Goal: Transaction & Acquisition: Obtain resource

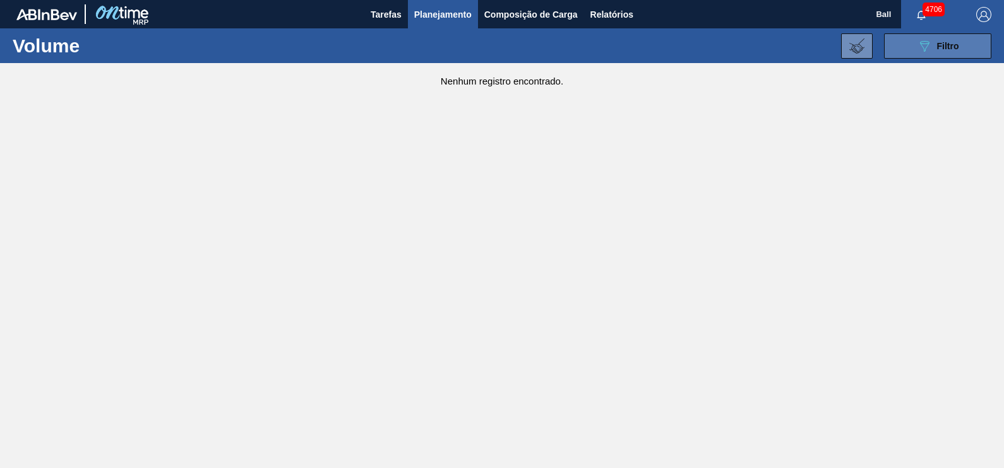
click at [944, 37] on button "089F7B8B-B2A5-4AFE-B5C0-19BA573D28AC Filtro" at bounding box center [937, 45] width 107 height 25
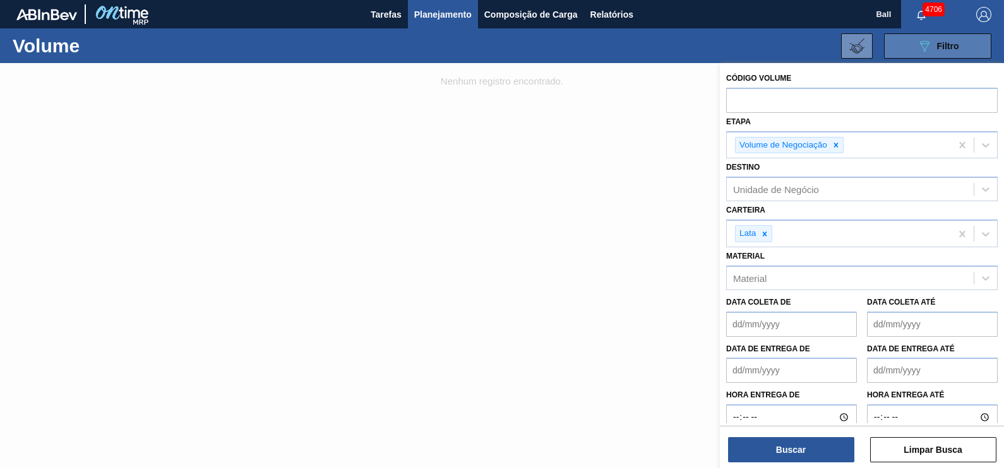
click at [944, 37] on button "089F7B8B-B2A5-4AFE-B5C0-19BA573D28AC Filtro" at bounding box center [937, 45] width 107 height 25
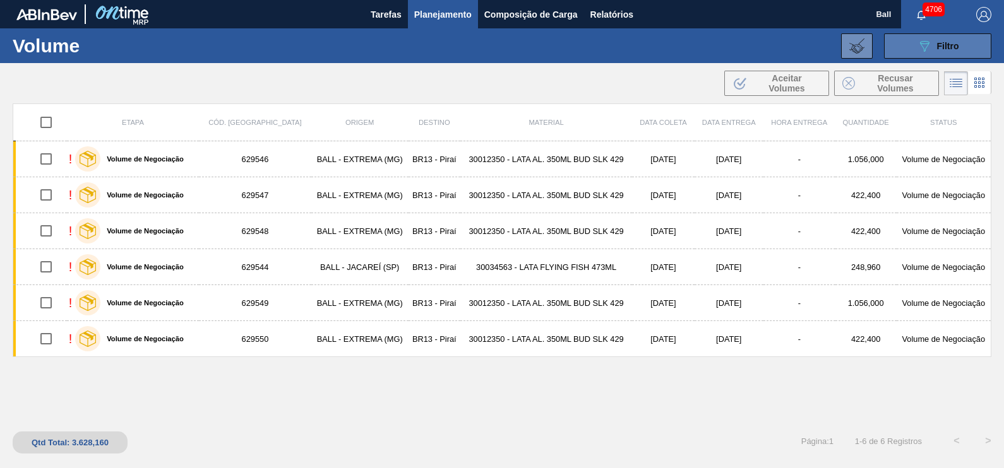
click at [940, 37] on button "089F7B8B-B2A5-4AFE-B5C0-19BA573D28AC Filtro" at bounding box center [937, 45] width 107 height 25
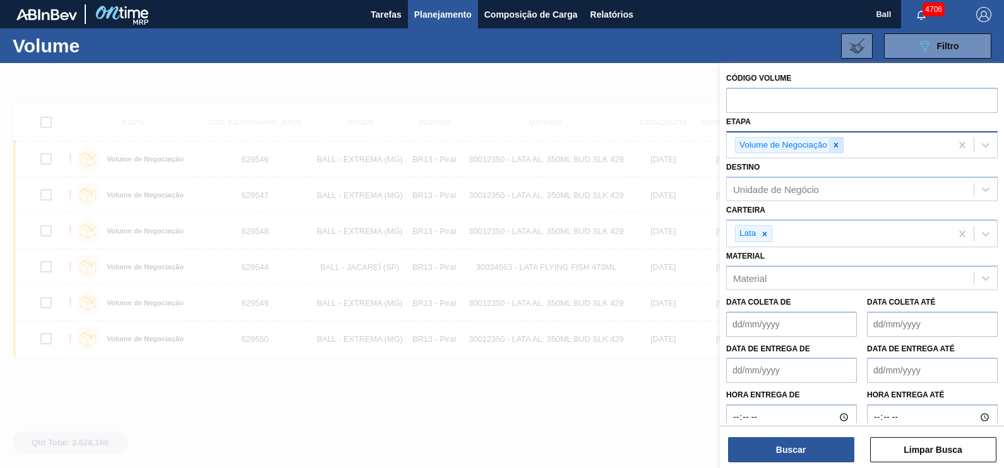
click at [841, 149] on div at bounding box center [836, 146] width 14 height 16
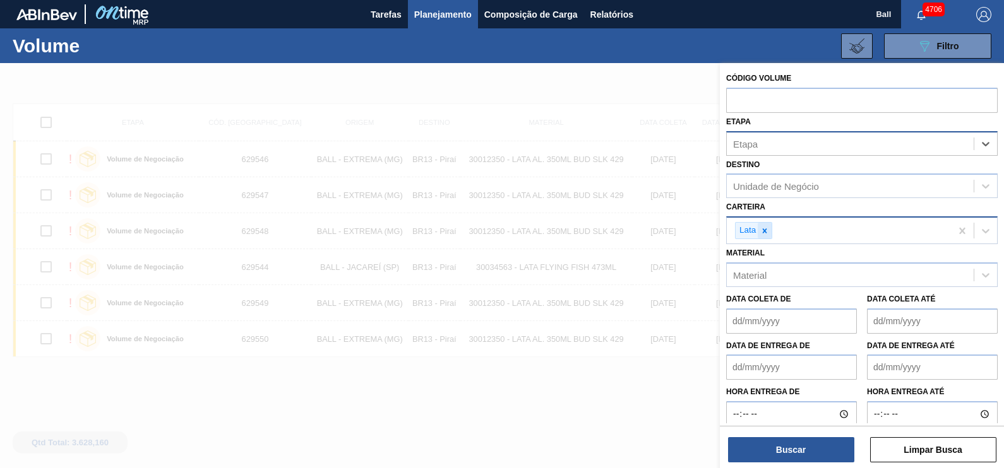
click at [765, 231] on icon at bounding box center [764, 230] width 4 height 4
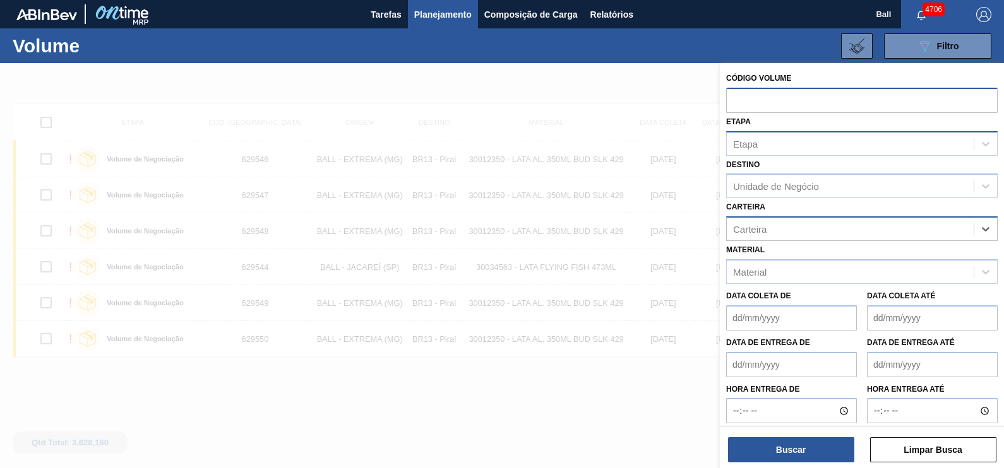
click at [794, 104] on input "text" at bounding box center [861, 100] width 271 height 24
paste input "2048731"
type input "2048731"
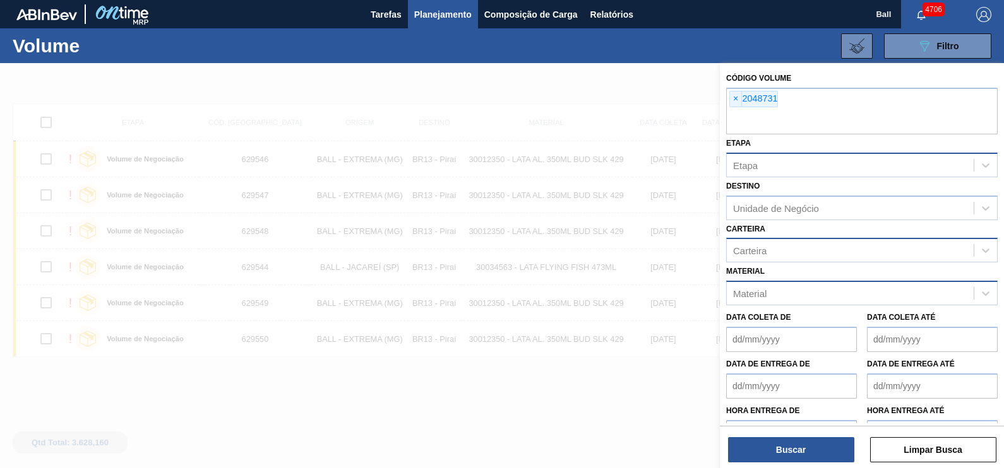
click at [784, 288] on div "Material" at bounding box center [849, 294] width 247 height 18
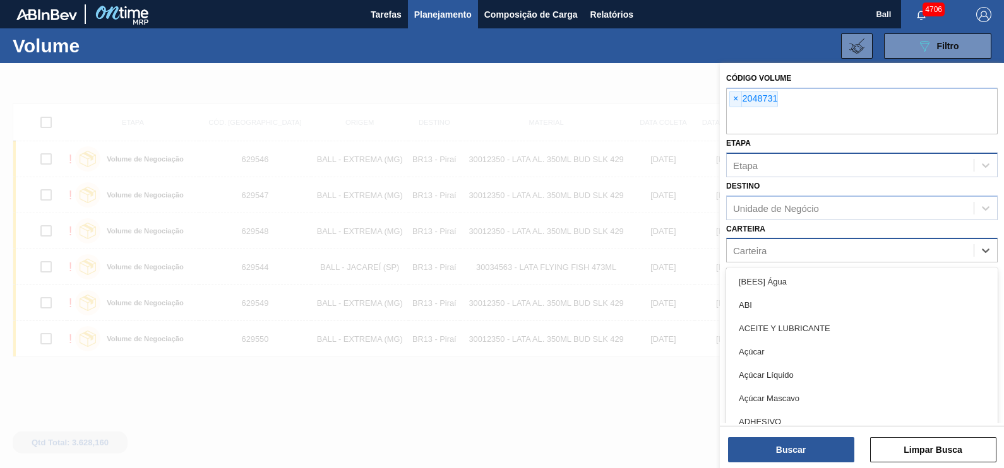
click at [808, 243] on div "Carteira" at bounding box center [849, 251] width 247 height 18
type input "TAMP"
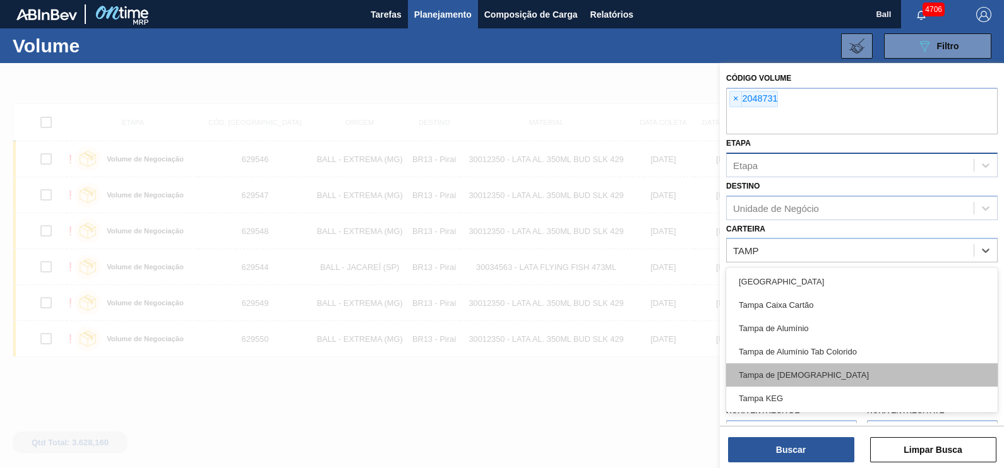
click at [757, 366] on div "Tampa de [DEMOGRAPHIC_DATA]" at bounding box center [861, 375] width 271 height 23
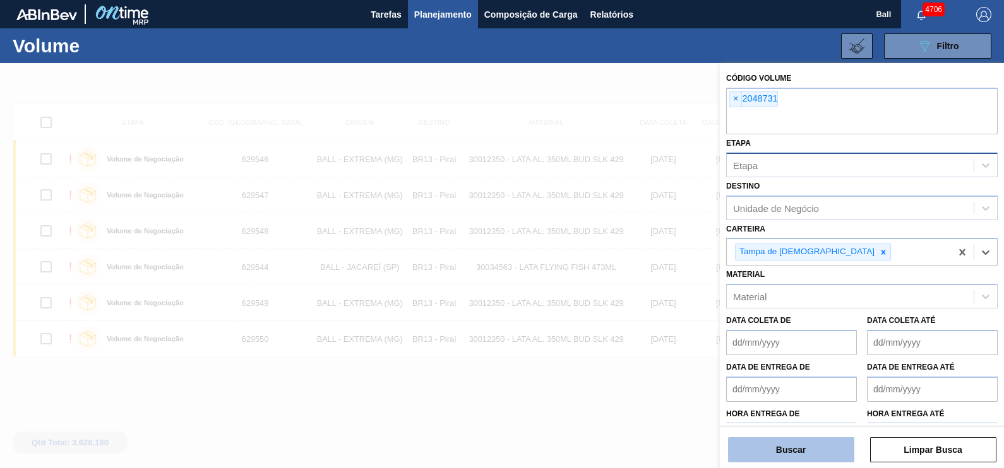
click at [810, 450] on button "Buscar" at bounding box center [791, 449] width 126 height 25
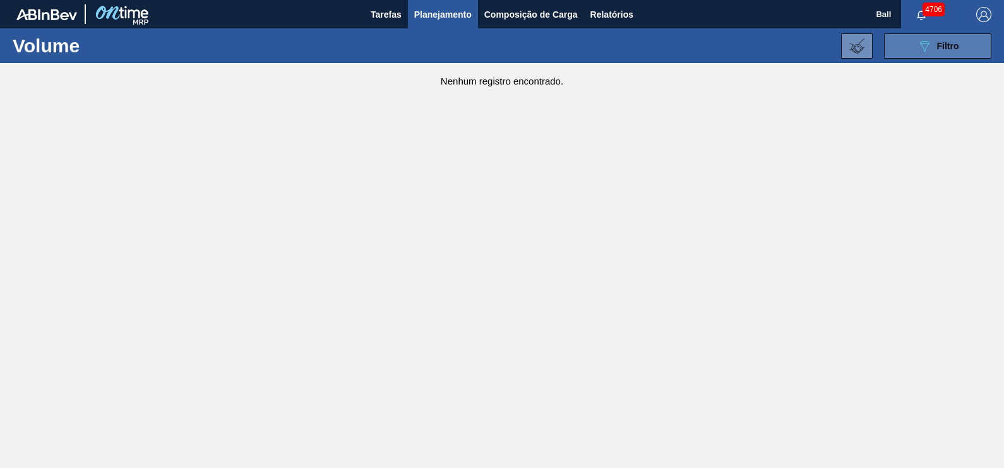
click at [959, 44] on button "089F7B8B-B2A5-4AFE-B5C0-19BA573D28AC Filtro" at bounding box center [937, 45] width 107 height 25
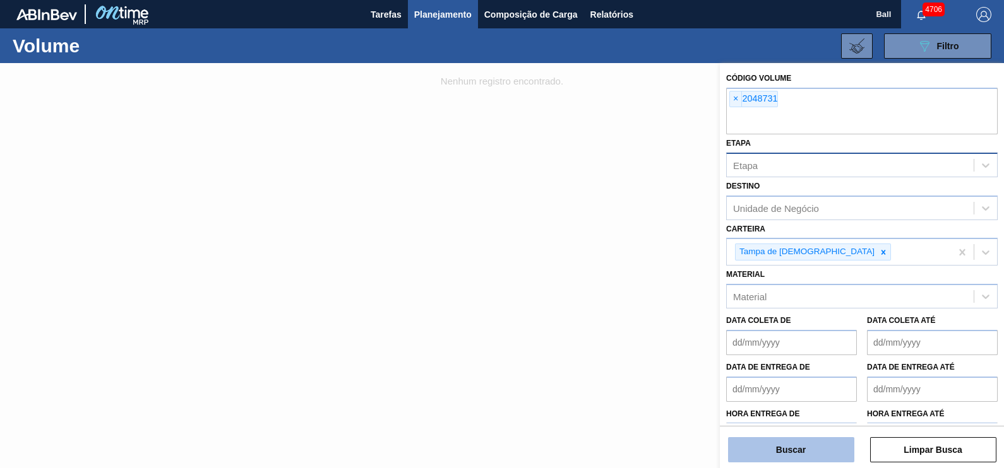
click at [808, 445] on button "Buscar" at bounding box center [791, 449] width 126 height 25
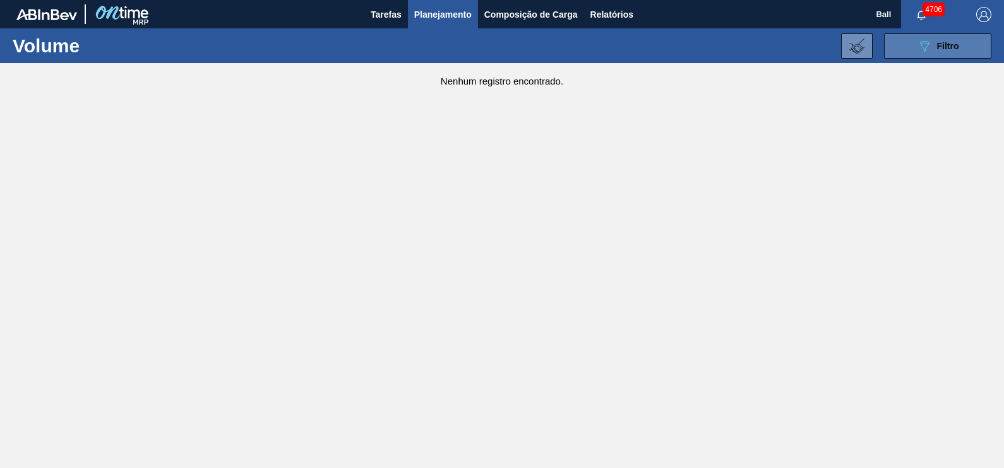
click at [959, 42] on button "089F7B8B-B2A5-4AFE-B5C0-19BA573D28AC Filtro" at bounding box center [937, 45] width 107 height 25
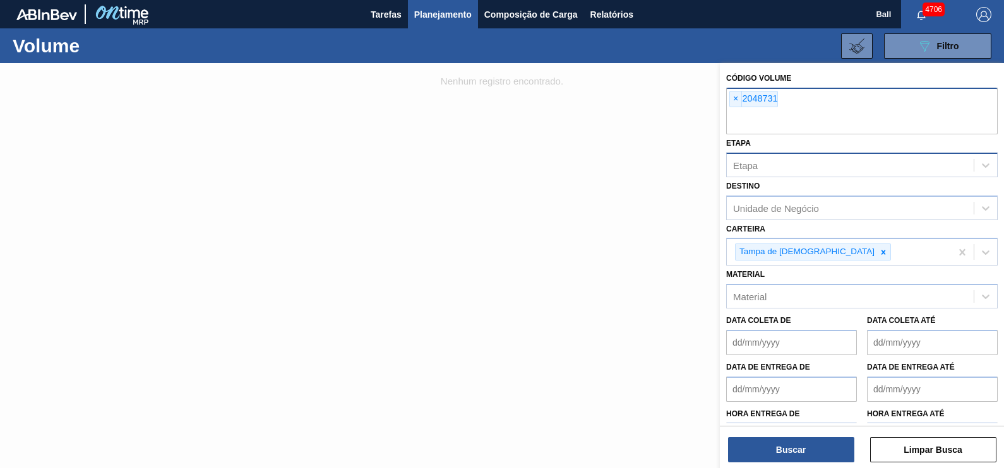
click at [802, 117] on input "text" at bounding box center [861, 122] width 271 height 24
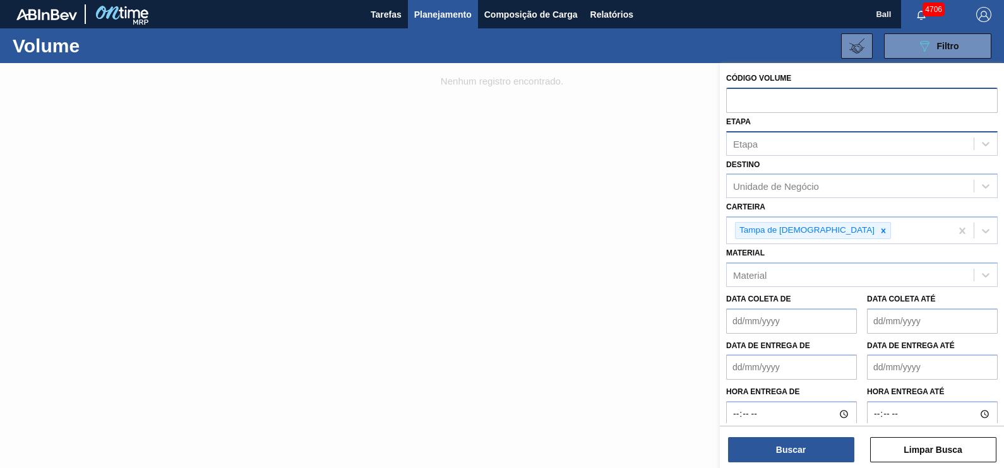
paste input "2051041"
type input "2051041"
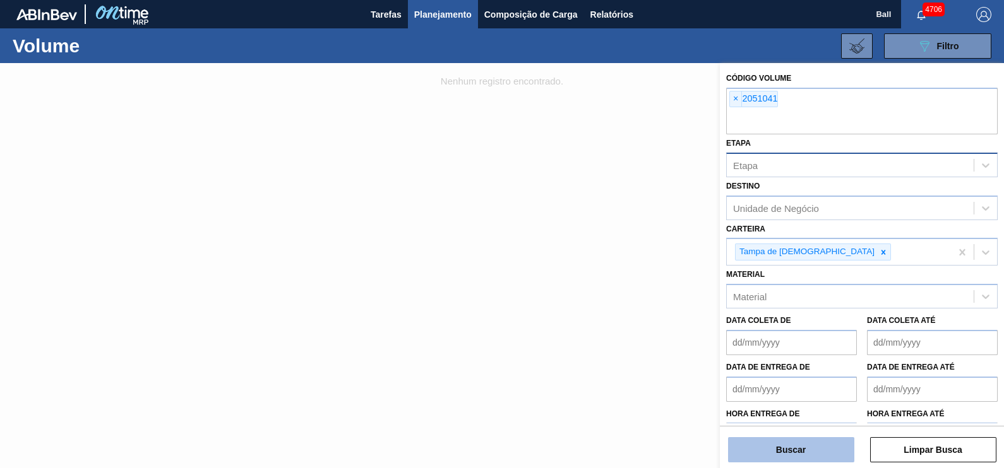
click at [808, 440] on button "Buscar" at bounding box center [791, 449] width 126 height 25
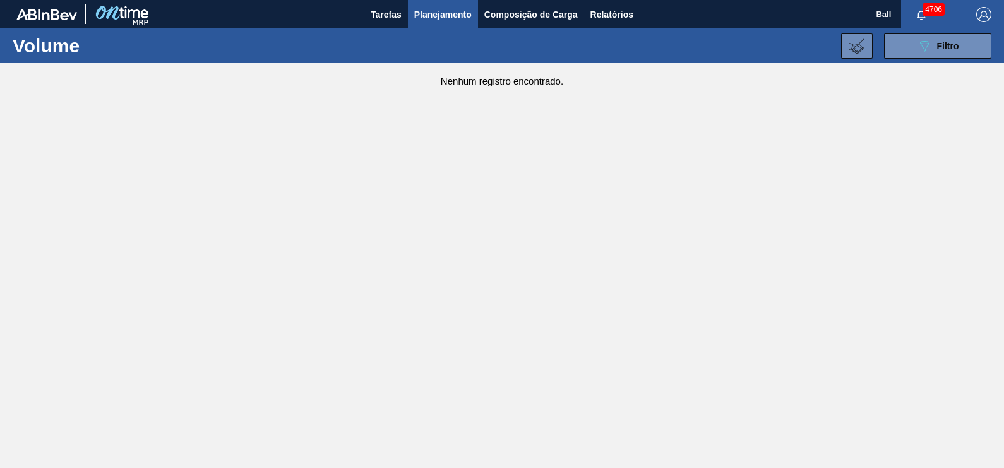
click at [944, 28] on div "4706" at bounding box center [932, 14] width 62 height 28
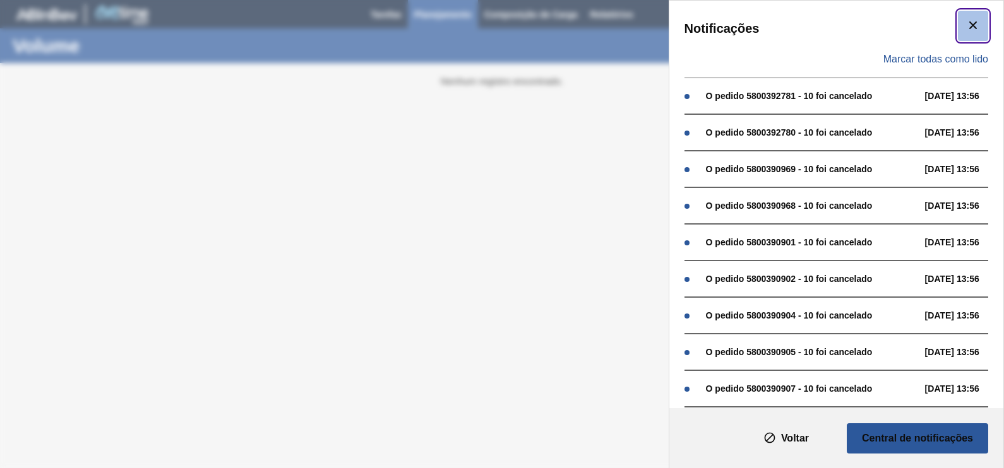
click at [968, 22] on icon "botão de ícone" at bounding box center [972, 25] width 15 height 15
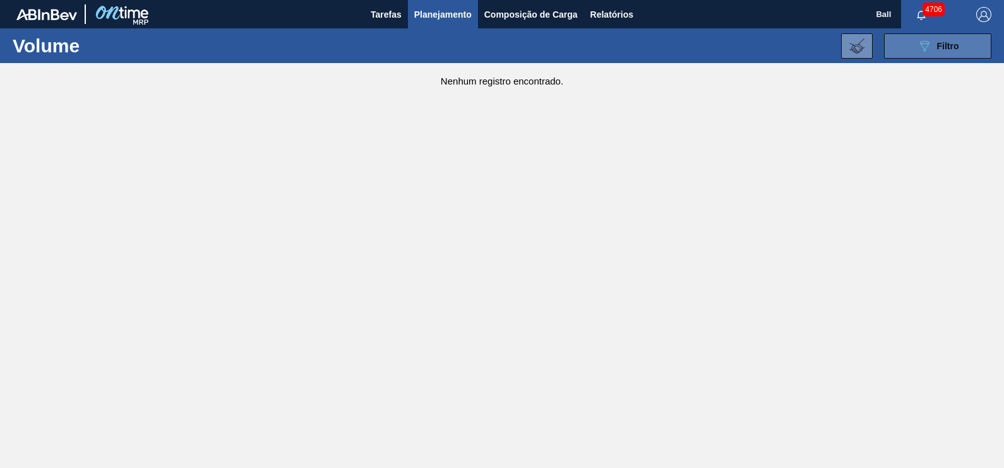
click at [908, 50] on button "089F7B8B-B2A5-4AFE-B5C0-19BA573D28AC Filtro" at bounding box center [937, 45] width 107 height 25
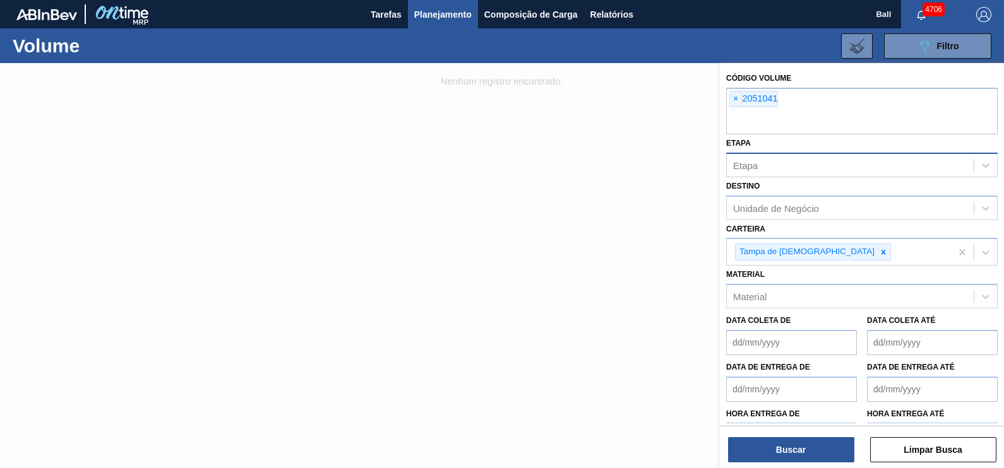
click at [614, 177] on div at bounding box center [502, 297] width 1004 height 468
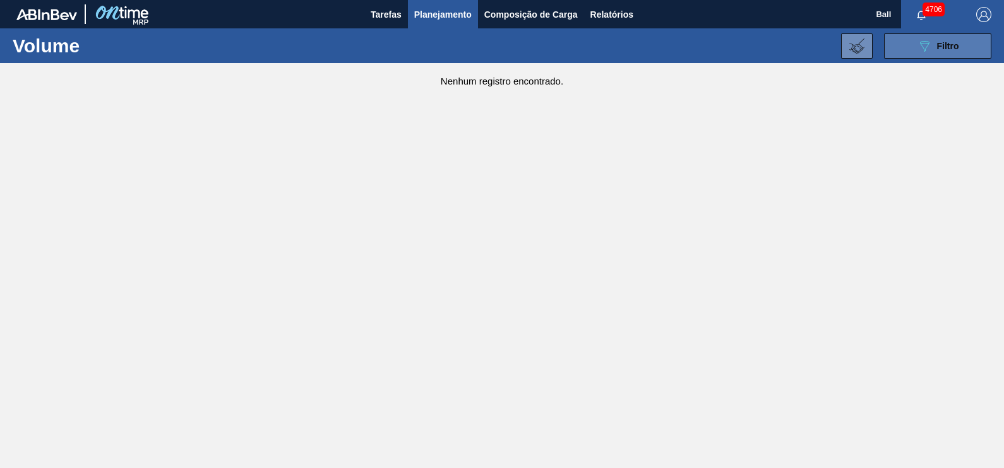
click at [920, 50] on icon "089F7B8B-B2A5-4AFE-B5C0-19BA573D28AC" at bounding box center [923, 46] width 15 height 15
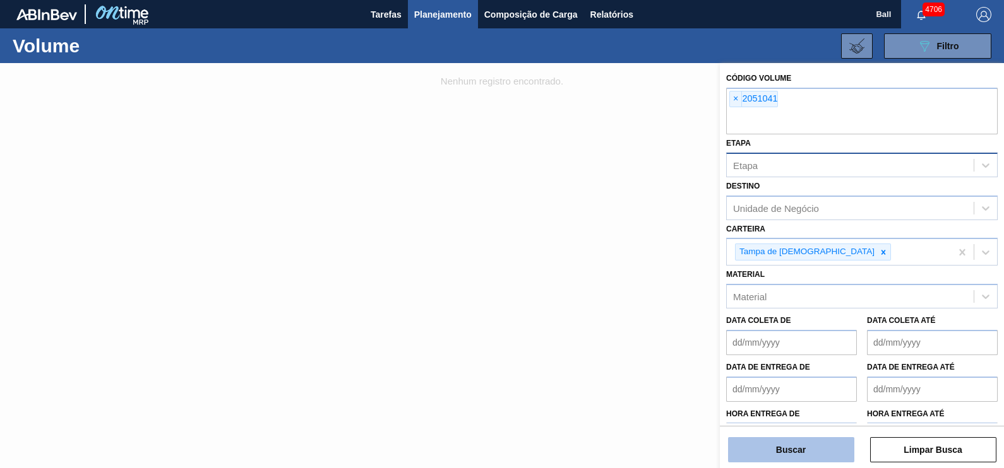
click at [801, 442] on button "Buscar" at bounding box center [791, 449] width 126 height 25
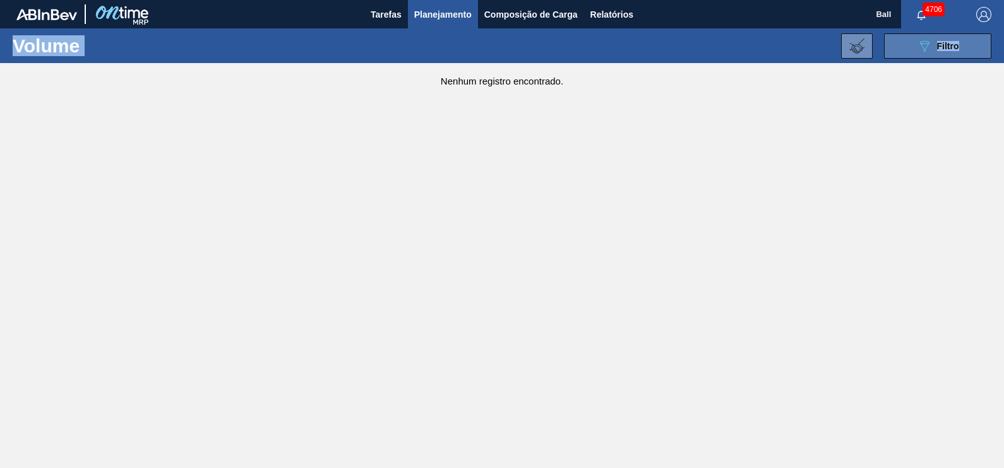
drag, startPoint x: 957, startPoint y: 22, endPoint x: 957, endPoint y: 57, distance: 35.3
click at [957, 57] on main "Tarefas Planejamento Composição de Carga Relatórios Ball 4706 Marcar todas como…" at bounding box center [502, 234] width 1004 height 468
drag, startPoint x: 957, startPoint y: 57, endPoint x: 951, endPoint y: 51, distance: 9.4
click at [951, 51] on div "089F7B8B-B2A5-4AFE-B5C0-19BA573D28AC Filtro" at bounding box center [937, 46] width 42 height 15
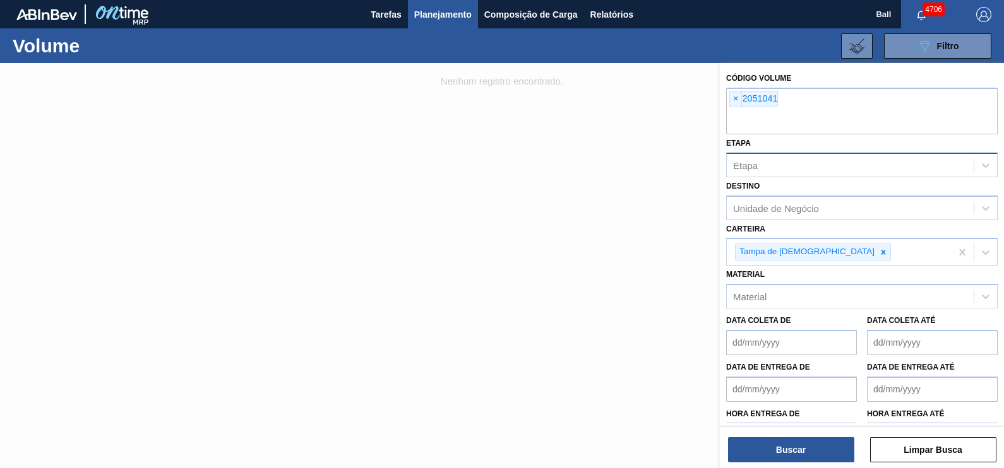
click at [578, 121] on div at bounding box center [502, 297] width 1004 height 468
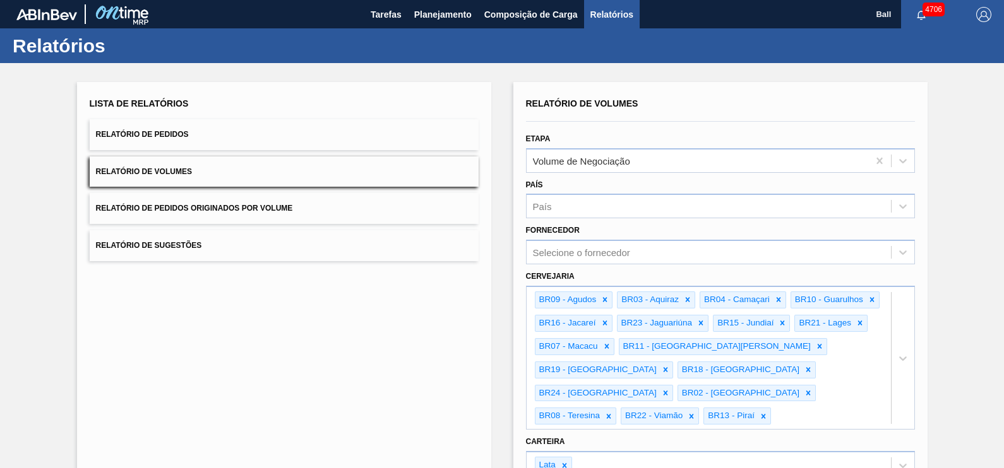
click at [218, 144] on button "Relatório de Pedidos" at bounding box center [284, 134] width 389 height 31
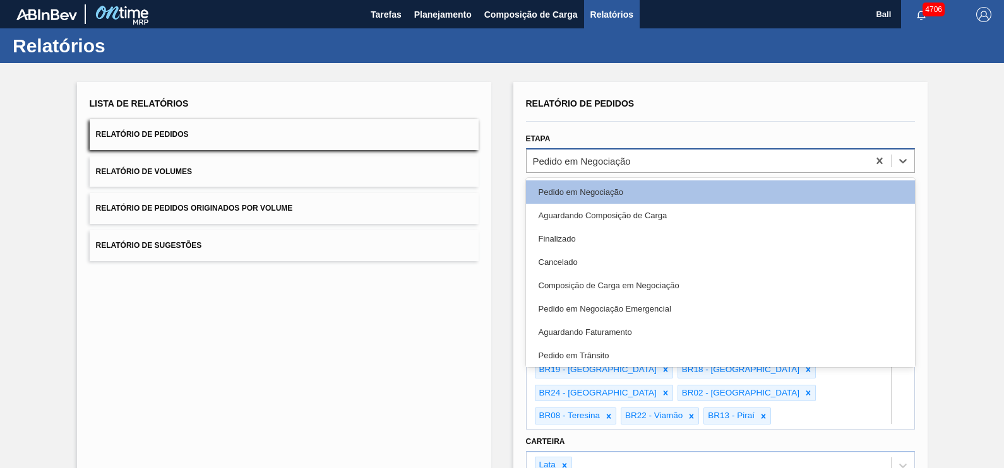
click at [620, 148] on div "Pedido em Negociação" at bounding box center [720, 160] width 389 height 25
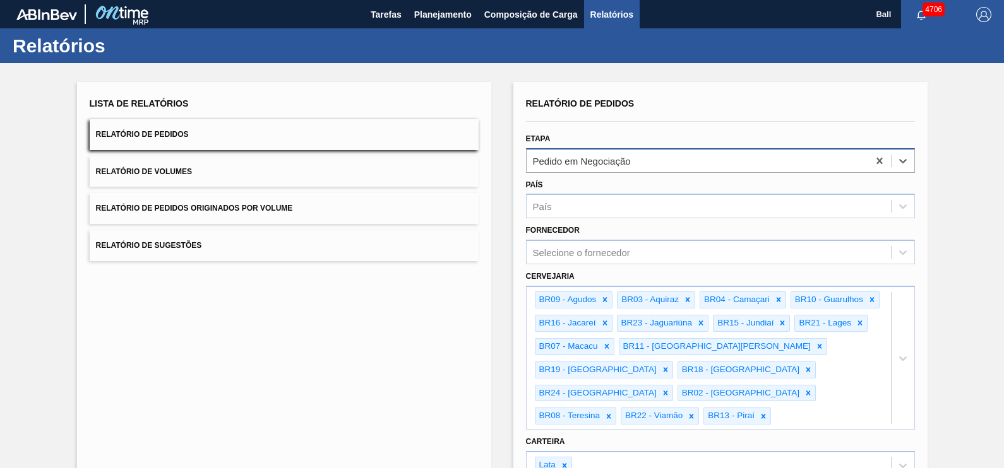
click at [620, 148] on div "Pedido em Negociação" at bounding box center [720, 160] width 389 height 25
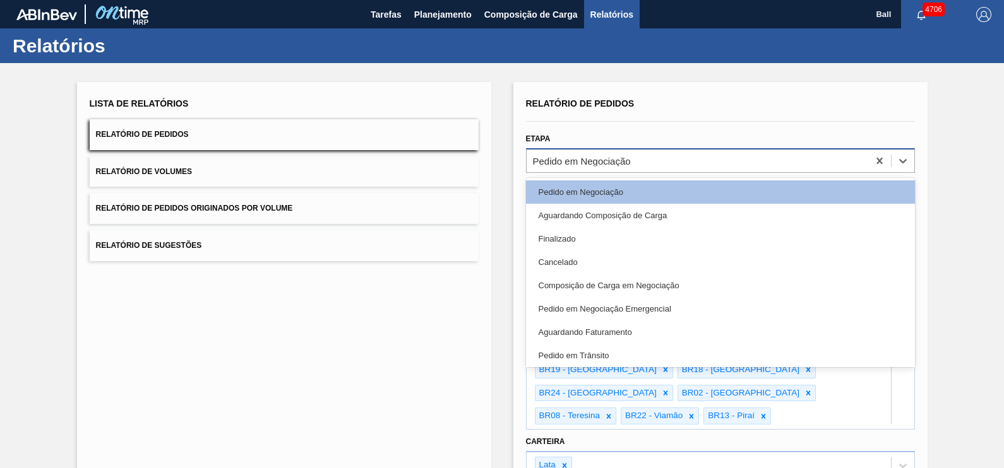
click at [620, 148] on div "Pedido em Negociação" at bounding box center [720, 160] width 389 height 25
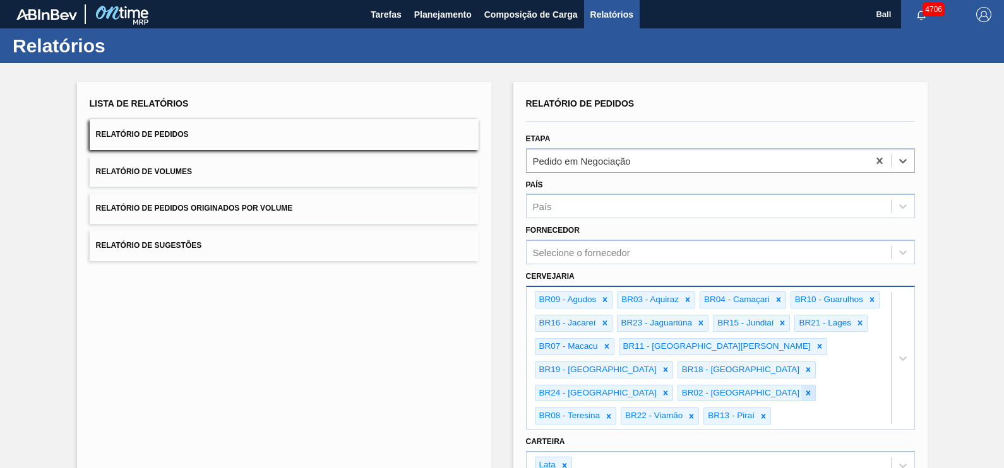
click at [814, 386] on div at bounding box center [808, 394] width 14 height 16
click at [802, 385] on div "option BR02 - [GEOGRAPHIC_DATA], deselected. Select is focused ,type to refine …" at bounding box center [720, 358] width 389 height 144
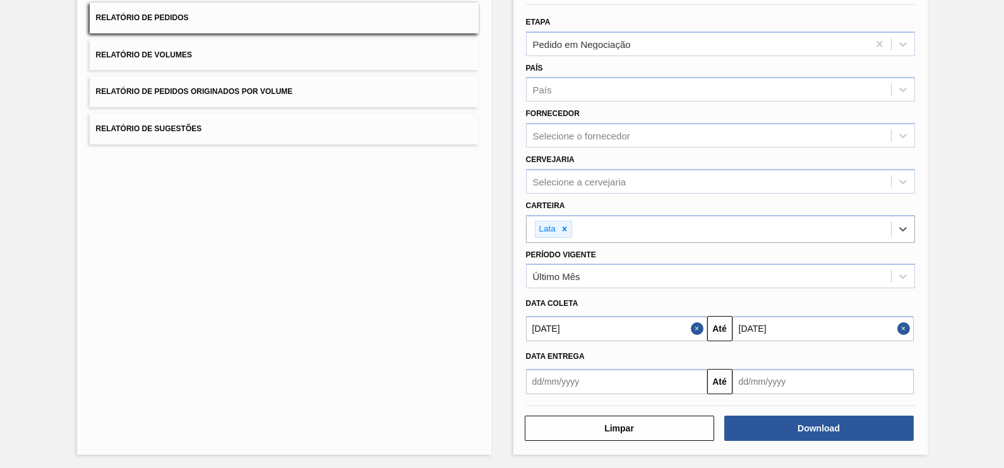
scroll to position [114, 0]
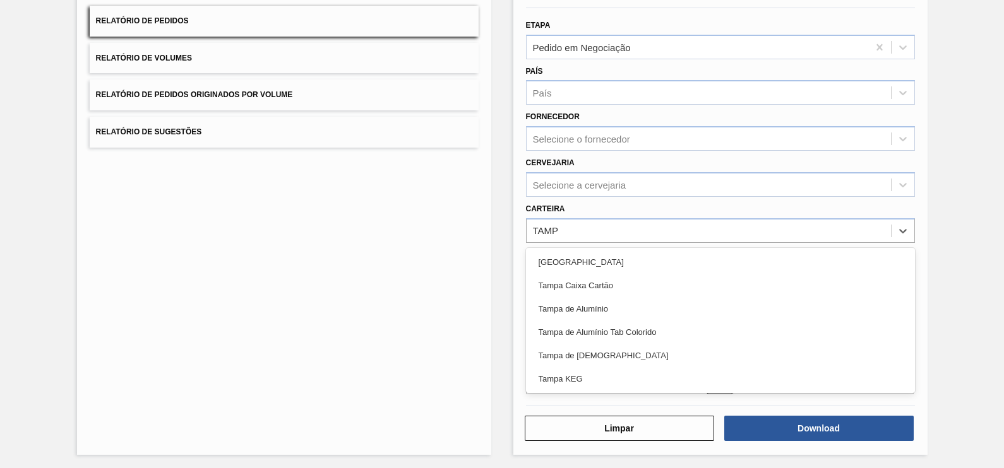
type input "[GEOGRAPHIC_DATA]"
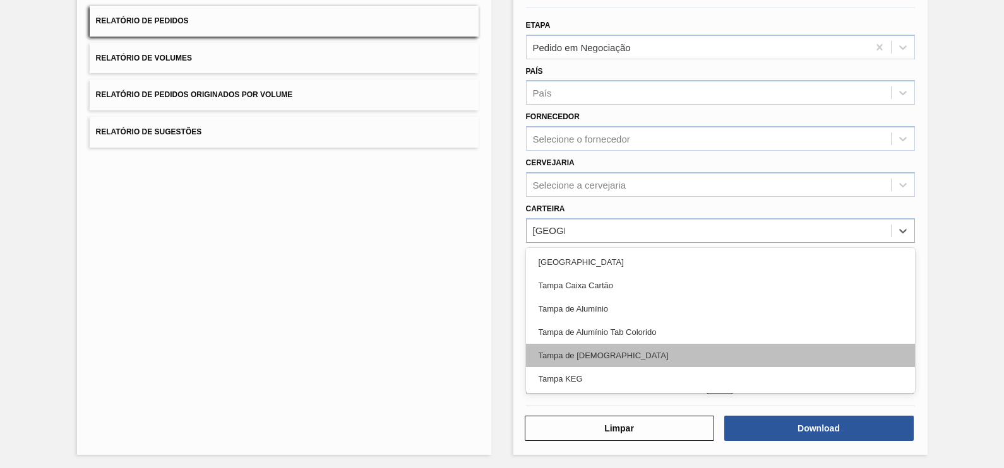
click at [600, 355] on div "Tampa de [DEMOGRAPHIC_DATA]" at bounding box center [720, 355] width 389 height 23
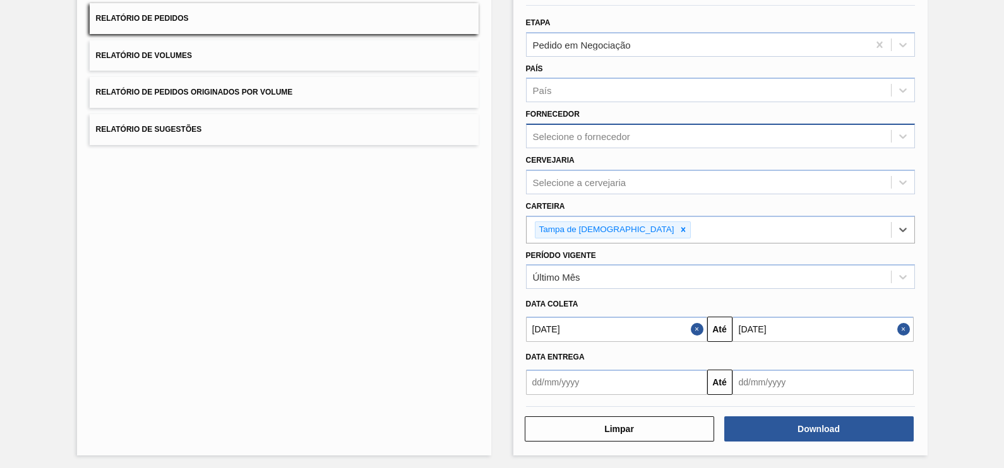
scroll to position [117, 0]
click at [899, 332] on button "Close" at bounding box center [905, 328] width 16 height 25
click at [691, 329] on button "Close" at bounding box center [699, 328] width 16 height 25
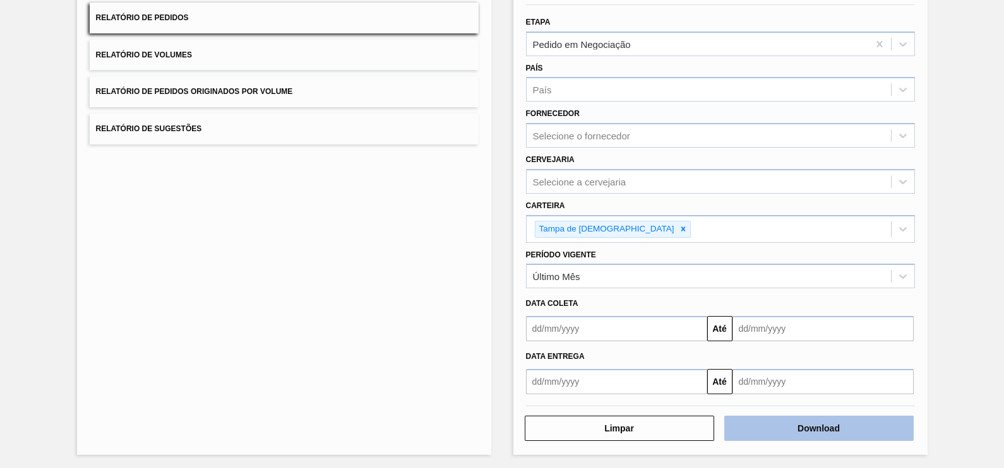
click at [827, 425] on button "Download" at bounding box center [818, 428] width 189 height 25
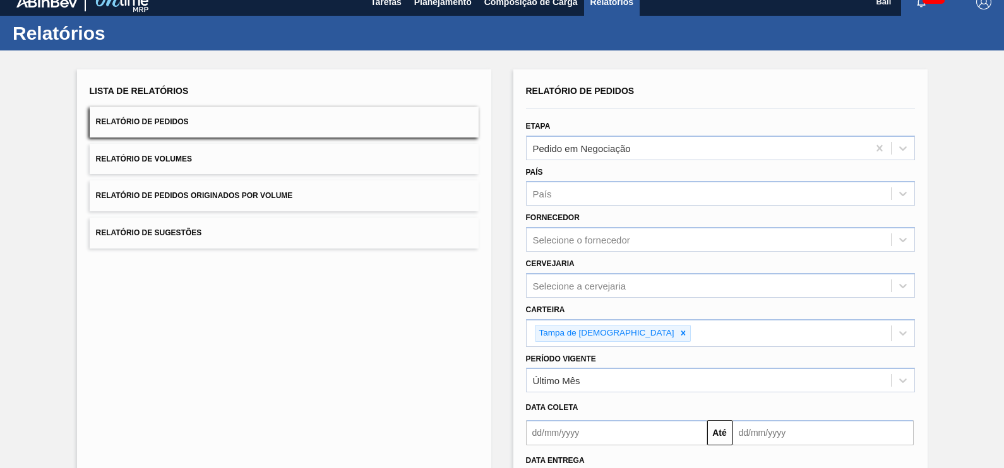
scroll to position [0, 0]
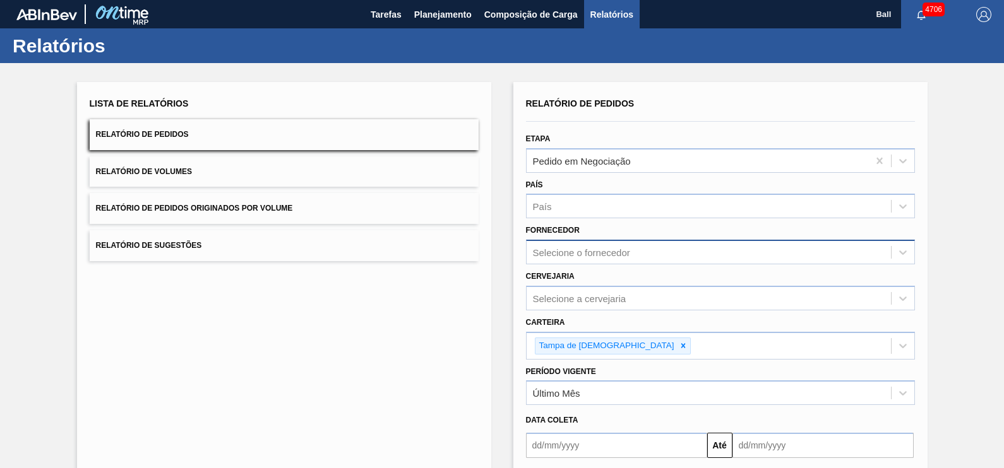
click at [643, 247] on div "Selecione o fornecedor" at bounding box center [708, 253] width 364 height 18
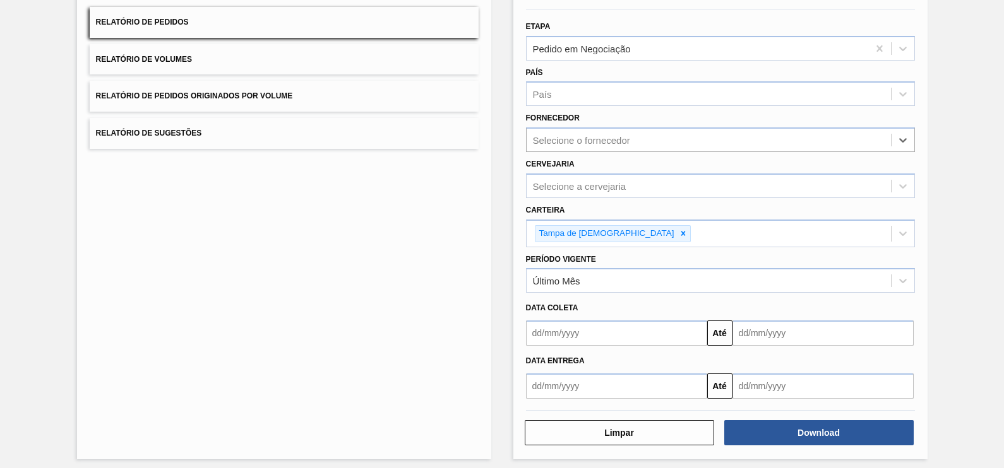
scroll to position [117, 0]
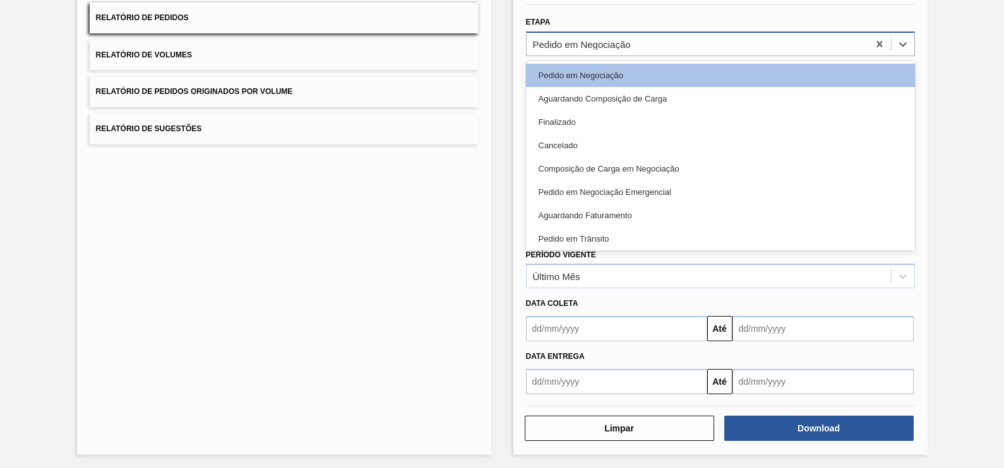
click at [672, 47] on div "Pedido em Negociação" at bounding box center [696, 44] width 341 height 18
click at [658, 45] on div "Pedido em Negociação" at bounding box center [696, 44] width 341 height 18
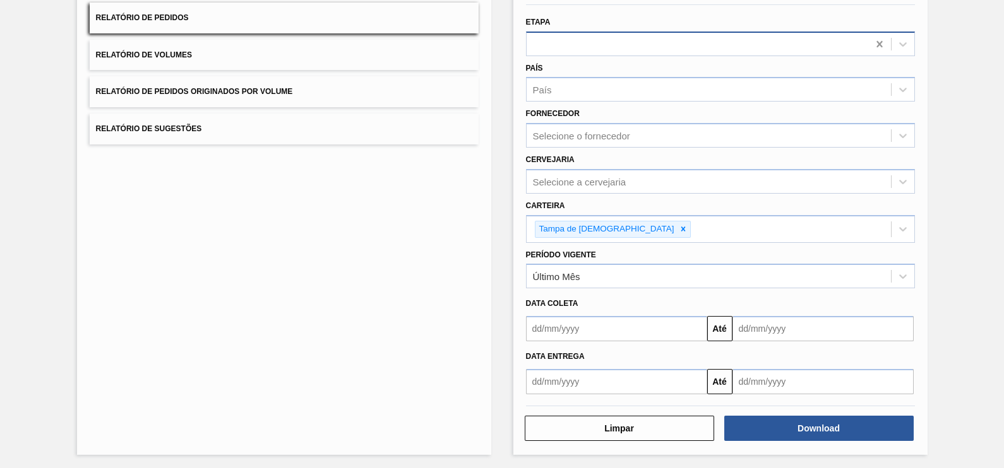
click at [876, 39] on icon at bounding box center [879, 44] width 13 height 13
click at [876, 46] on icon at bounding box center [879, 43] width 6 height 6
click at [875, 44] on icon at bounding box center [879, 44] width 13 height 13
click at [877, 42] on icon at bounding box center [879, 43] width 6 height 6
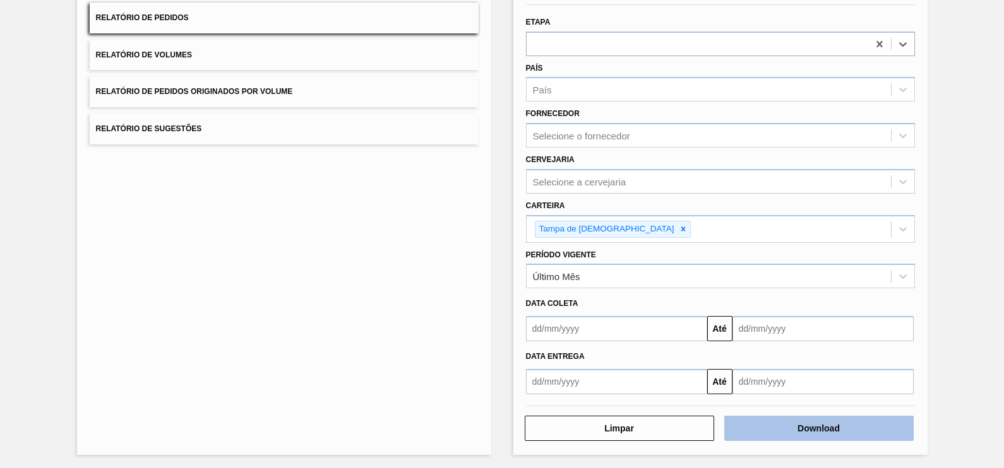
click at [819, 427] on button "Download" at bounding box center [818, 428] width 189 height 25
